Goal: Navigation & Orientation: Go to known website

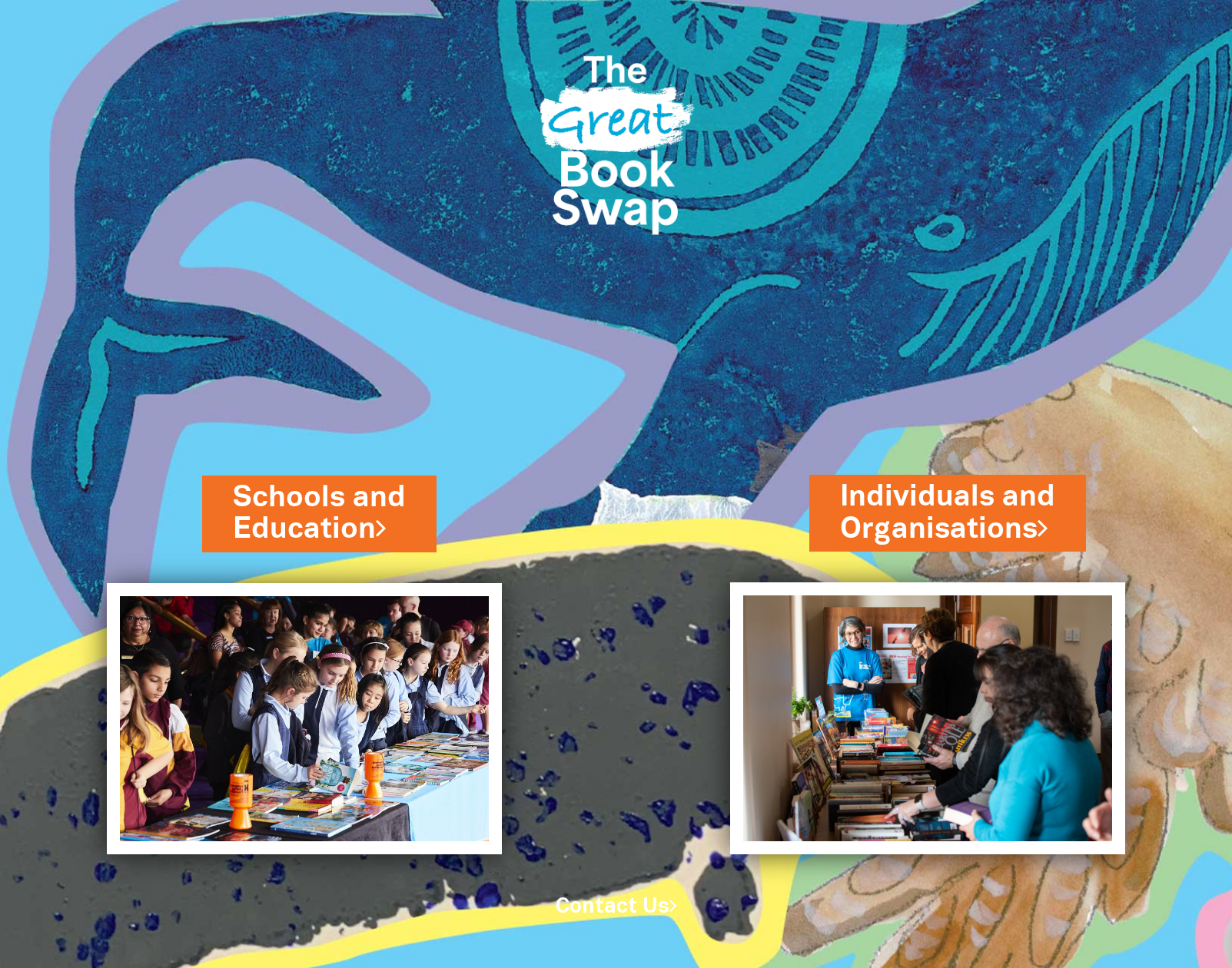
click at [664, 74] on img at bounding box center [616, 139] width 182 height 242
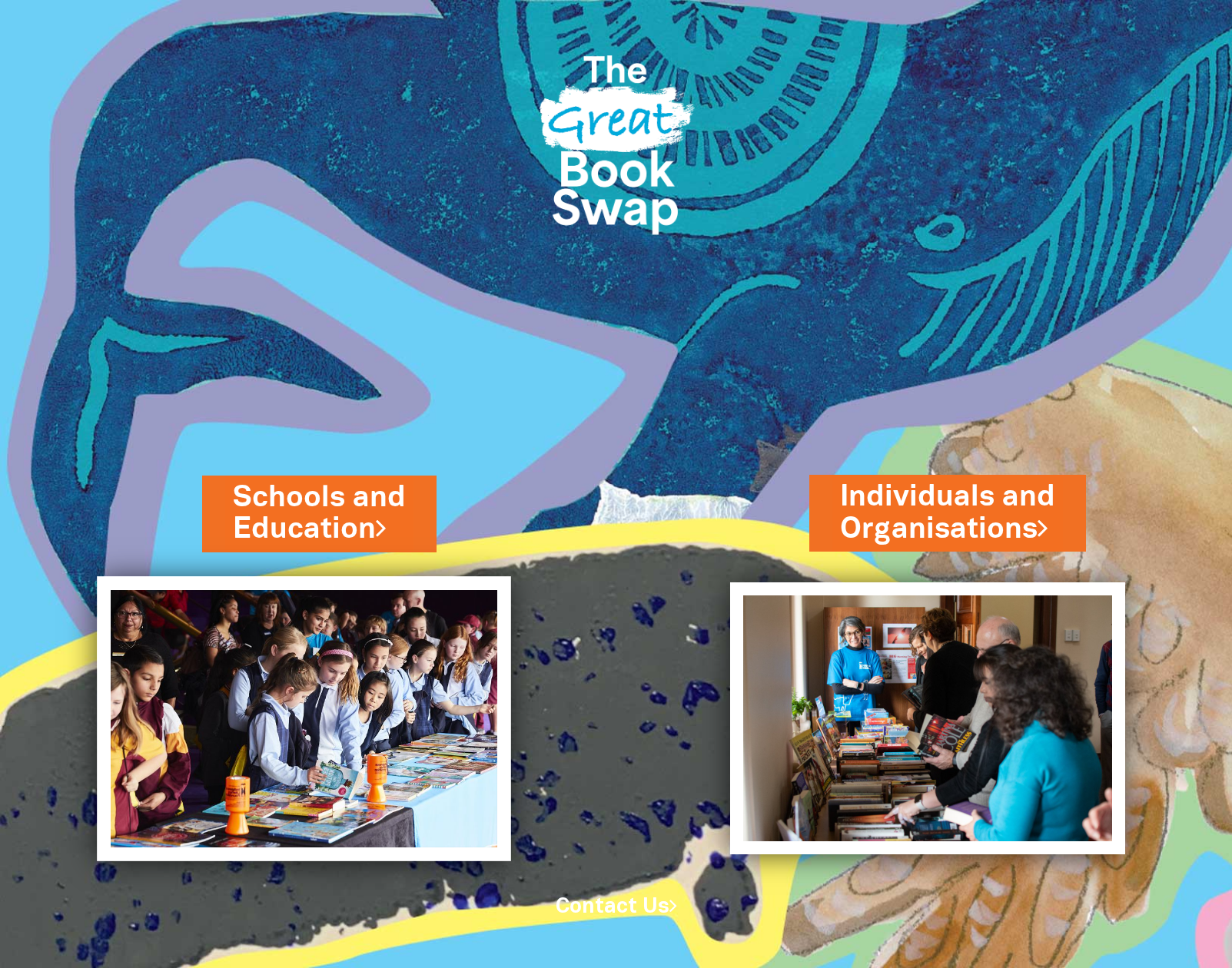
click at [408, 611] on img at bounding box center [305, 719] width 414 height 285
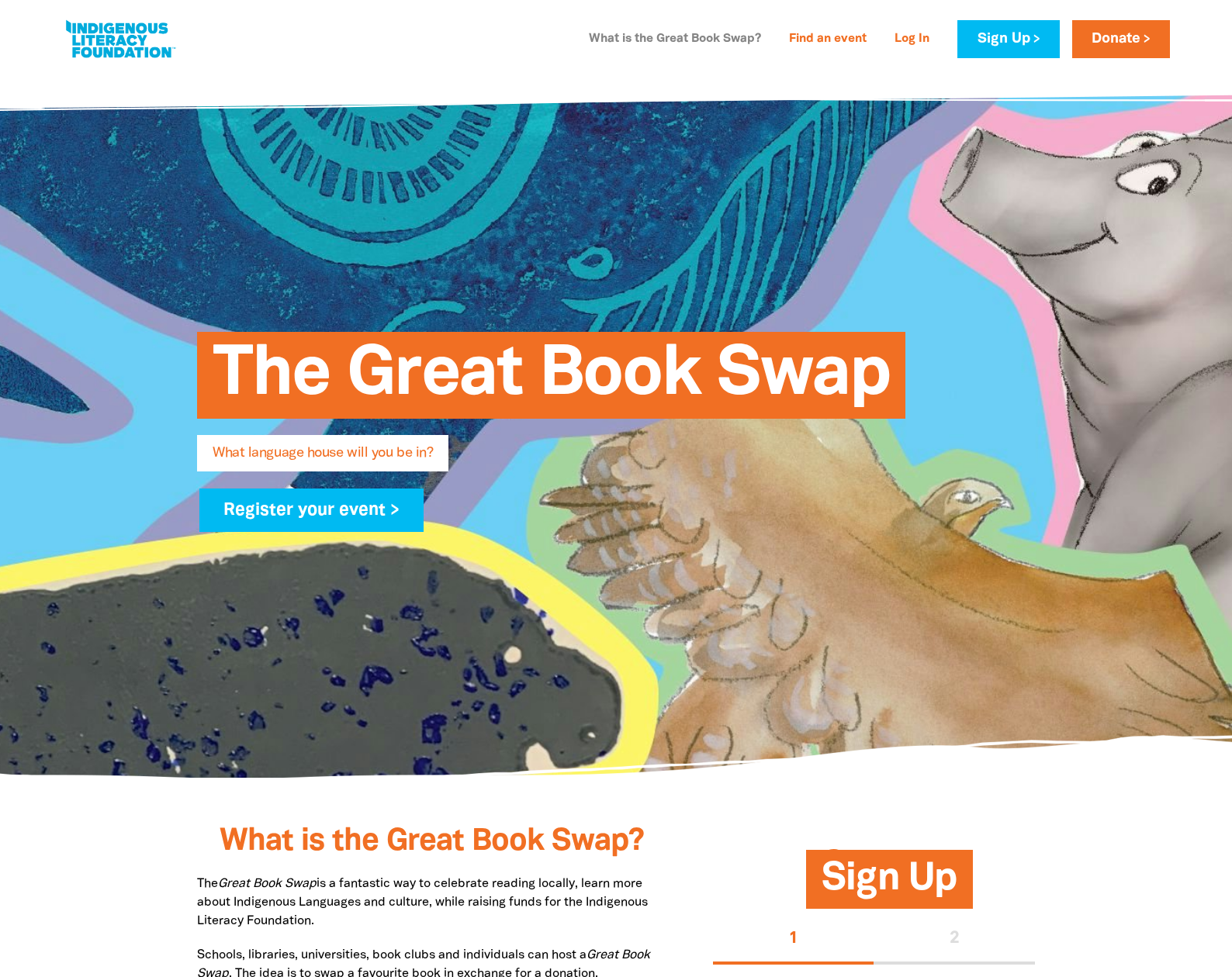
click at [710, 47] on link "What is the Great Book Swap?" at bounding box center [674, 39] width 191 height 25
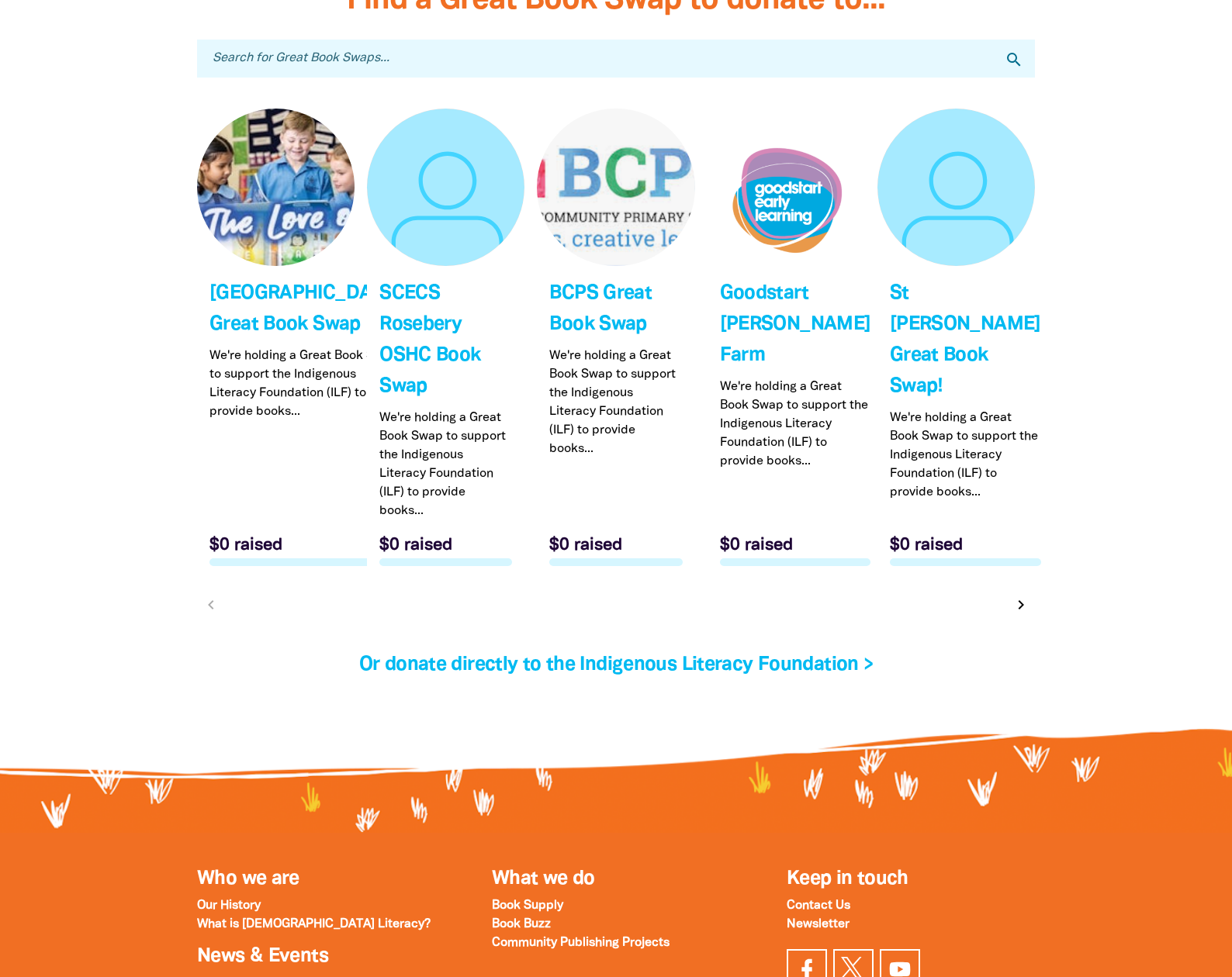
scroll to position [4934, 0]
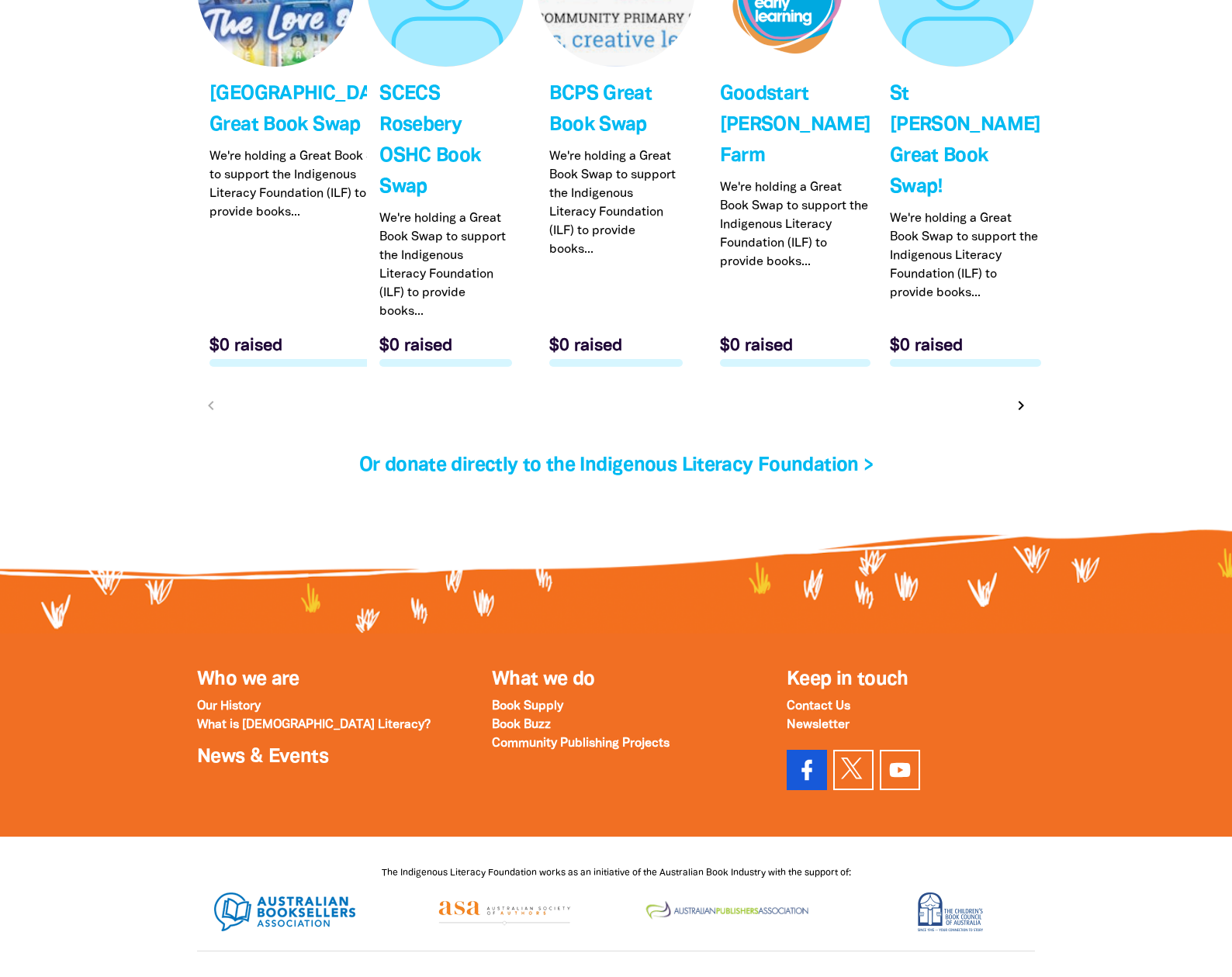
click at [801, 783] on icon at bounding box center [806, 769] width 25 height 25
